Goal: Information Seeking & Learning: Check status

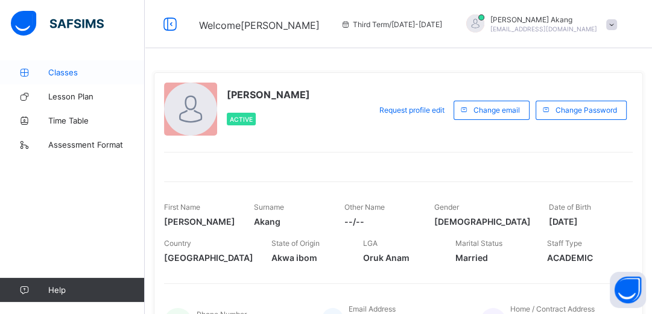
click at [62, 70] on span "Classes" at bounding box center [96, 73] width 97 height 10
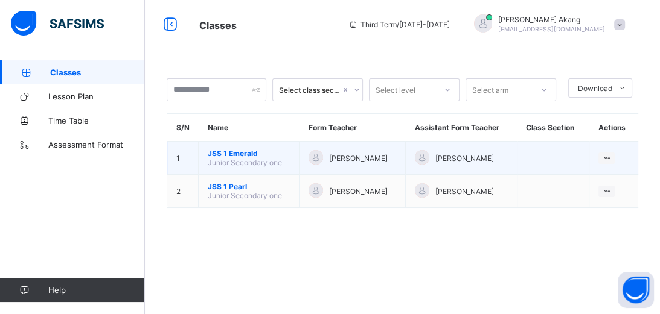
click at [268, 152] on span "JSS 1 Emerald" at bounding box center [249, 153] width 82 height 9
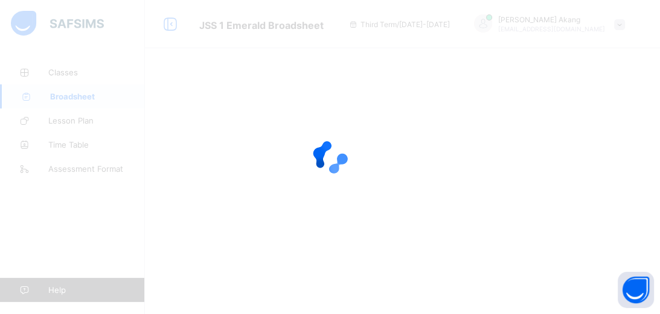
click at [82, 228] on div at bounding box center [330, 157] width 660 height 314
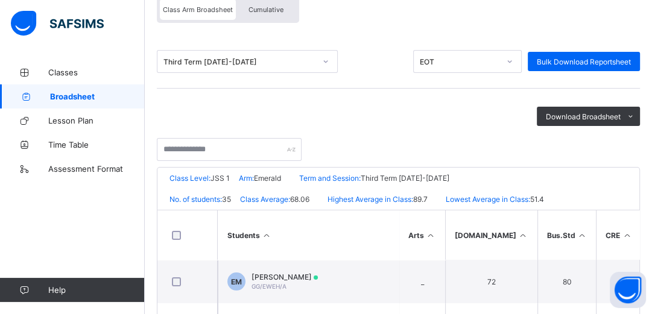
scroll to position [135, 0]
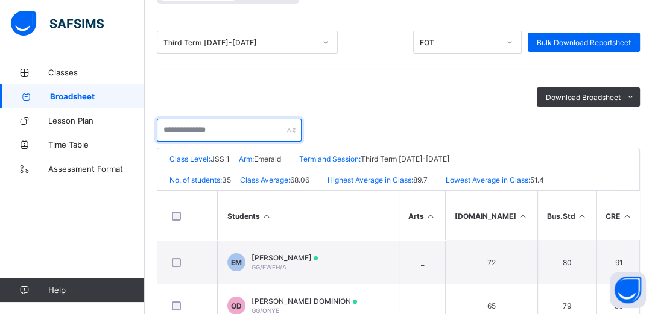
click at [251, 130] on input "text" at bounding box center [229, 130] width 145 height 23
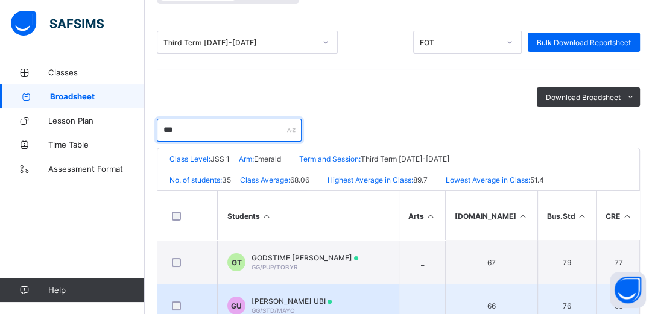
type input "***"
click at [344, 298] on td "GU GODSPOWER MAYO UBI GG/STD/MAYO" at bounding box center [308, 305] width 181 height 43
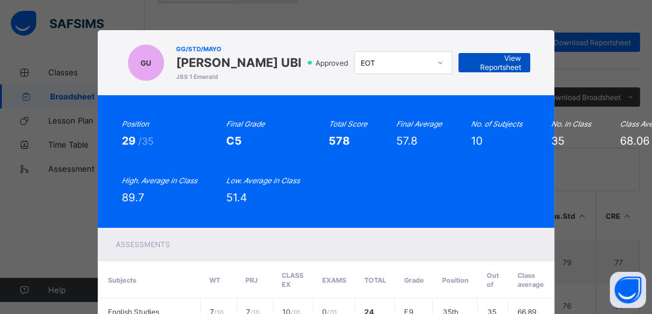
click at [487, 70] on span "View Reportsheet" at bounding box center [495, 63] width 54 height 18
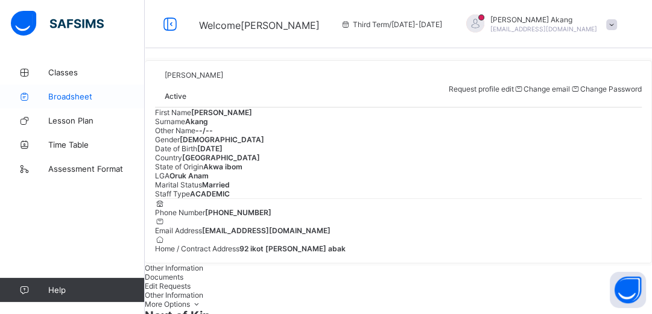
click at [81, 99] on span "Broadsheet" at bounding box center [96, 97] width 97 height 10
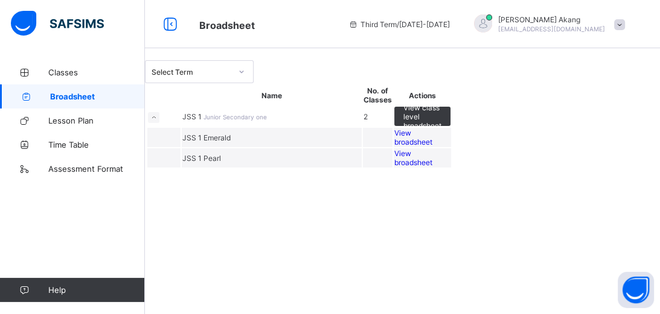
click at [432, 147] on span "View broadsheet" at bounding box center [413, 138] width 38 height 18
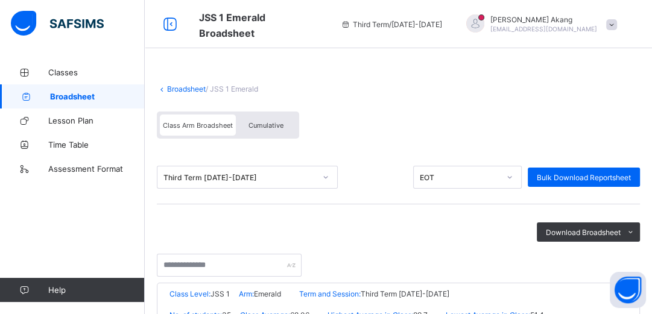
click at [330, 179] on div at bounding box center [326, 177] width 21 height 19
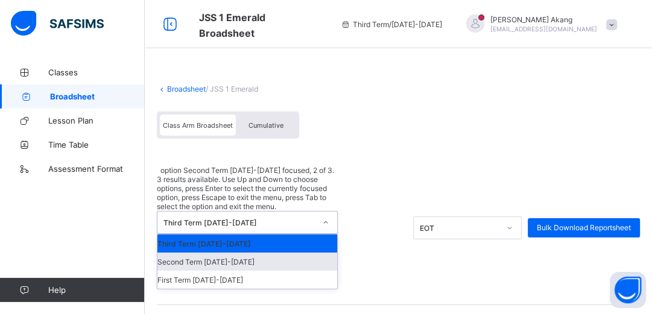
click at [249, 253] on div "Second Term 2024-2025" at bounding box center [248, 262] width 180 height 18
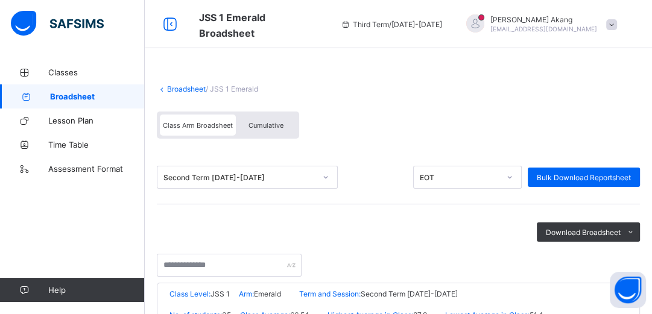
click at [249, 223] on div "Download Broadsheet PDF Excel sheet" at bounding box center [398, 232] width 483 height 19
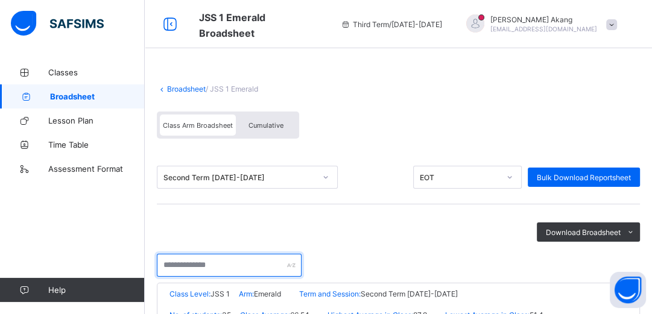
click at [235, 267] on input "text" at bounding box center [229, 265] width 145 height 23
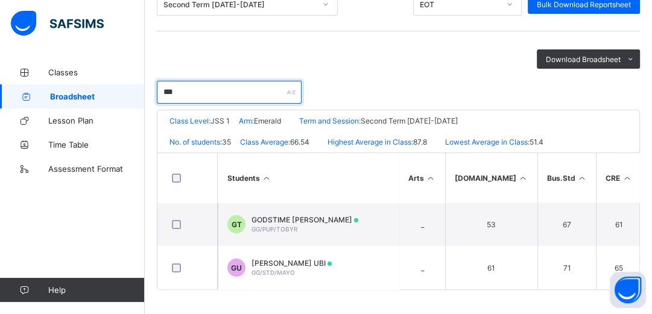
scroll to position [178, 0]
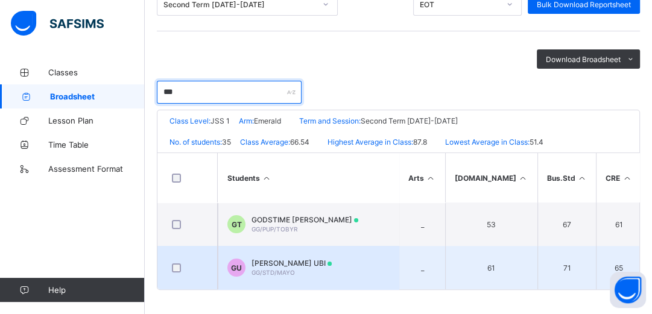
type input "***"
click at [287, 263] on span "[PERSON_NAME] UBI" at bounding box center [292, 263] width 80 height 9
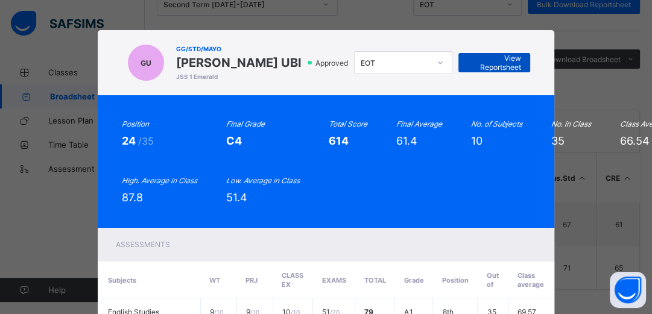
click at [487, 72] on span "View Reportsheet" at bounding box center [495, 63] width 54 height 18
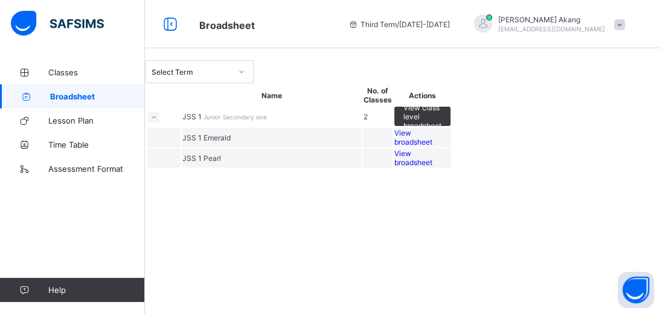
click at [333, 147] on td "JSS 1 Emerald" at bounding box center [272, 137] width 180 height 19
click at [432, 147] on span "View broadsheet" at bounding box center [413, 138] width 38 height 18
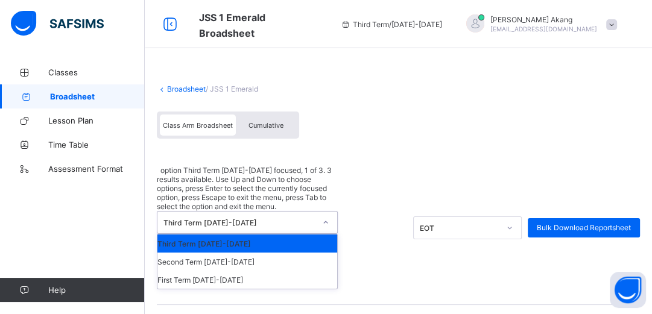
click at [325, 217] on icon at bounding box center [325, 223] width 7 height 12
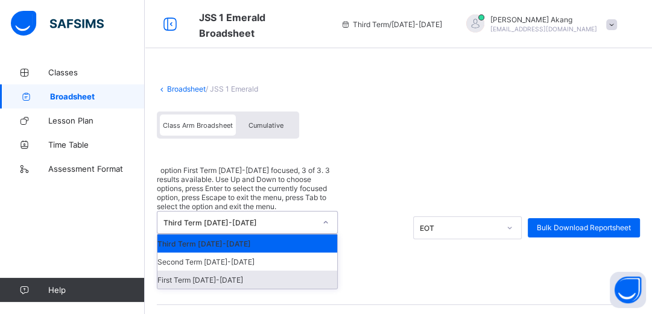
click at [268, 271] on div "First Term 2024-2025" at bounding box center [248, 280] width 180 height 18
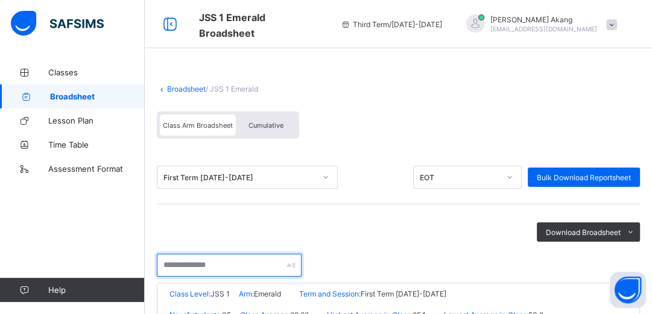
click at [227, 266] on input "text" at bounding box center [229, 265] width 145 height 23
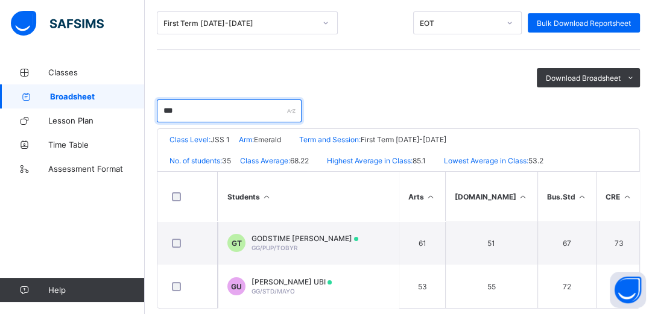
scroll to position [174, 0]
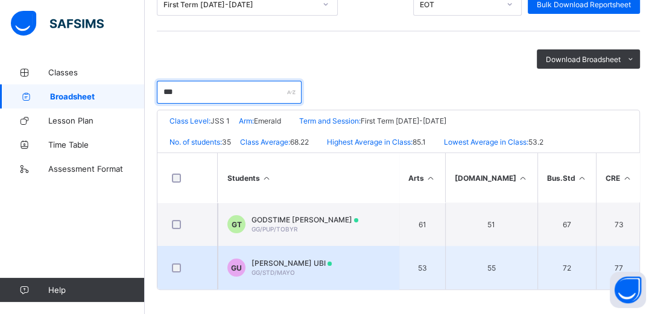
type input "***"
click at [322, 266] on span "[PERSON_NAME] UBI" at bounding box center [292, 263] width 80 height 9
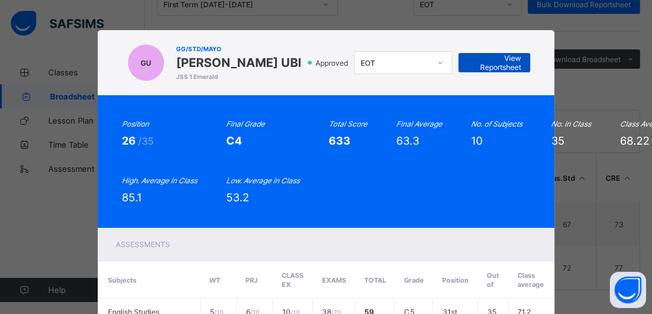
click at [485, 69] on span "View Reportsheet" at bounding box center [495, 63] width 54 height 18
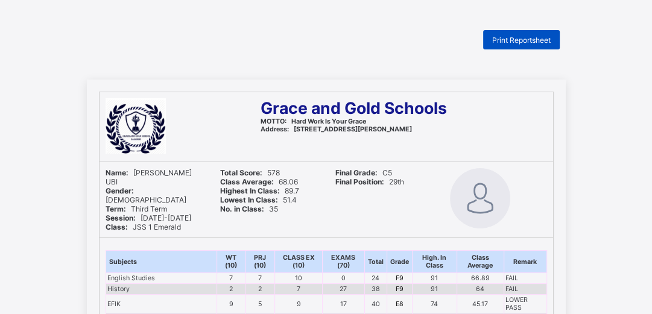
click at [519, 39] on span "Print Reportsheet" at bounding box center [522, 40] width 59 height 9
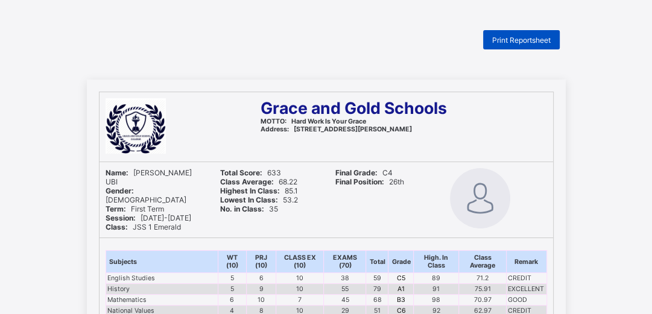
click at [532, 42] on span "Print Reportsheet" at bounding box center [522, 40] width 59 height 9
